Goal: Obtain resource: Obtain resource

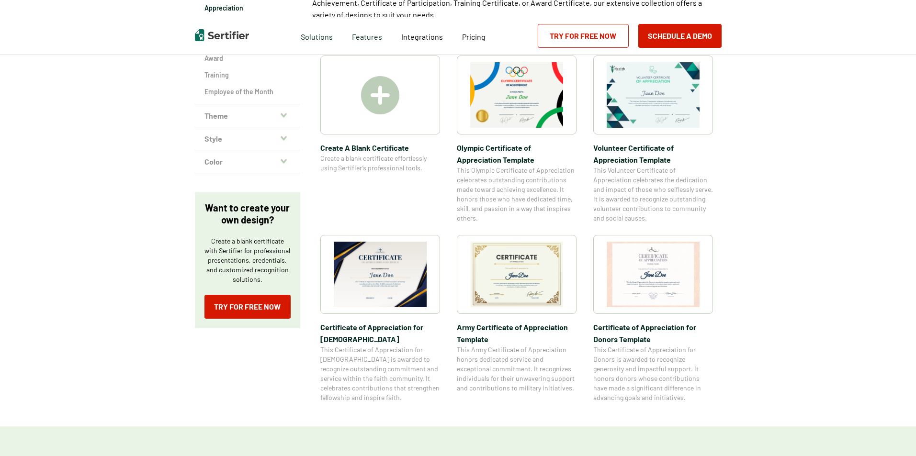
scroll to position [192, 0]
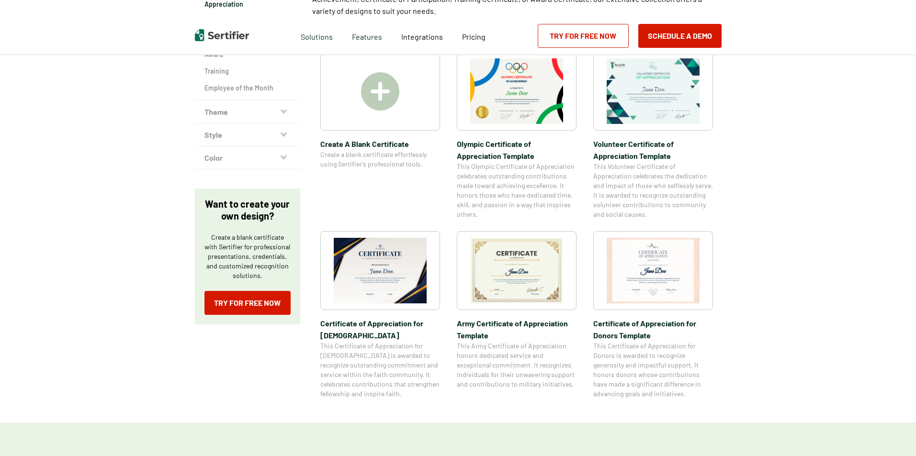
click at [521, 277] on img at bounding box center [516, 271] width 93 height 66
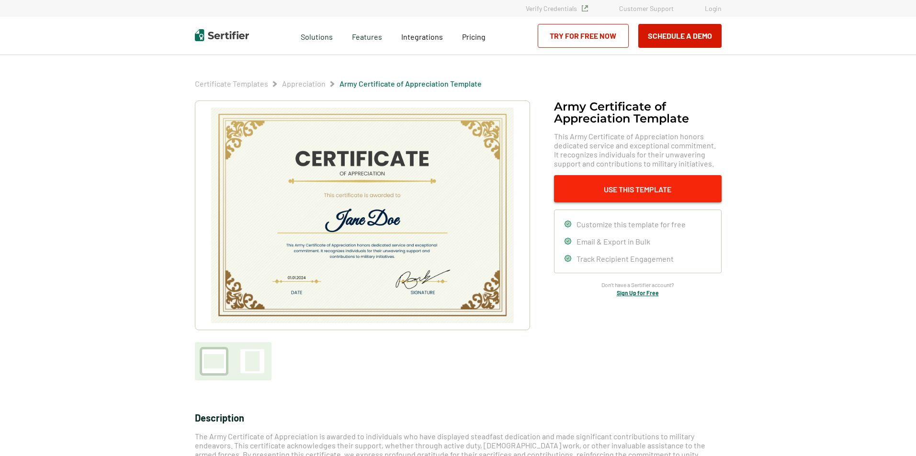
click at [619, 187] on button "Use This Template" at bounding box center [638, 188] width 168 height 27
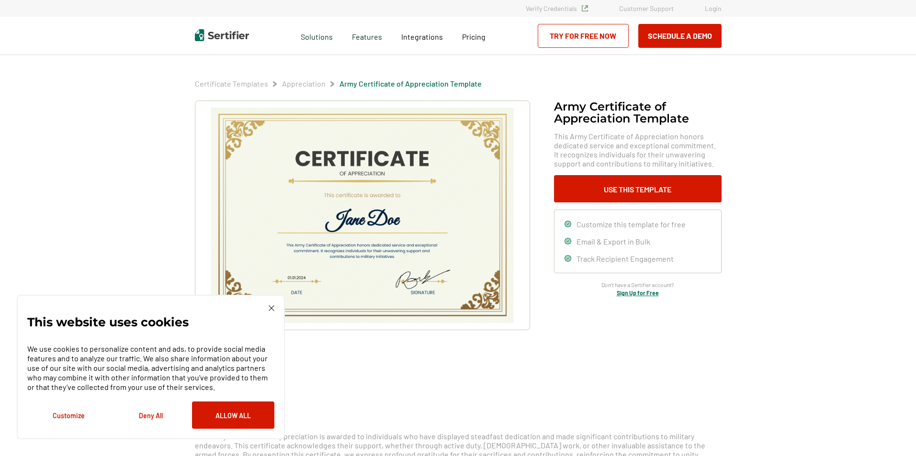
click at [398, 214] on img at bounding box center [362, 215] width 304 height 215
click at [381, 221] on img at bounding box center [362, 215] width 304 height 215
click at [210, 416] on button "Allow All" at bounding box center [233, 415] width 82 height 27
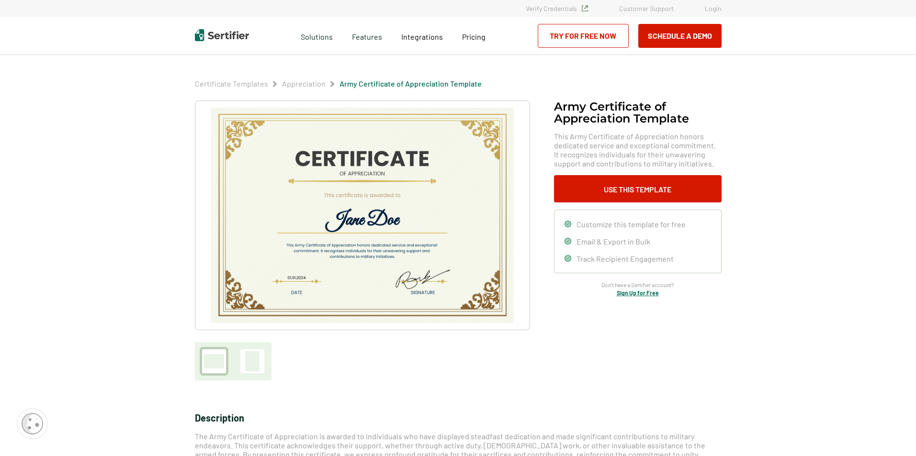
click at [367, 224] on img at bounding box center [362, 215] width 304 height 215
click at [367, 222] on img at bounding box center [362, 215] width 304 height 215
